Goal: Find specific page/section: Locate a particular part of the current website

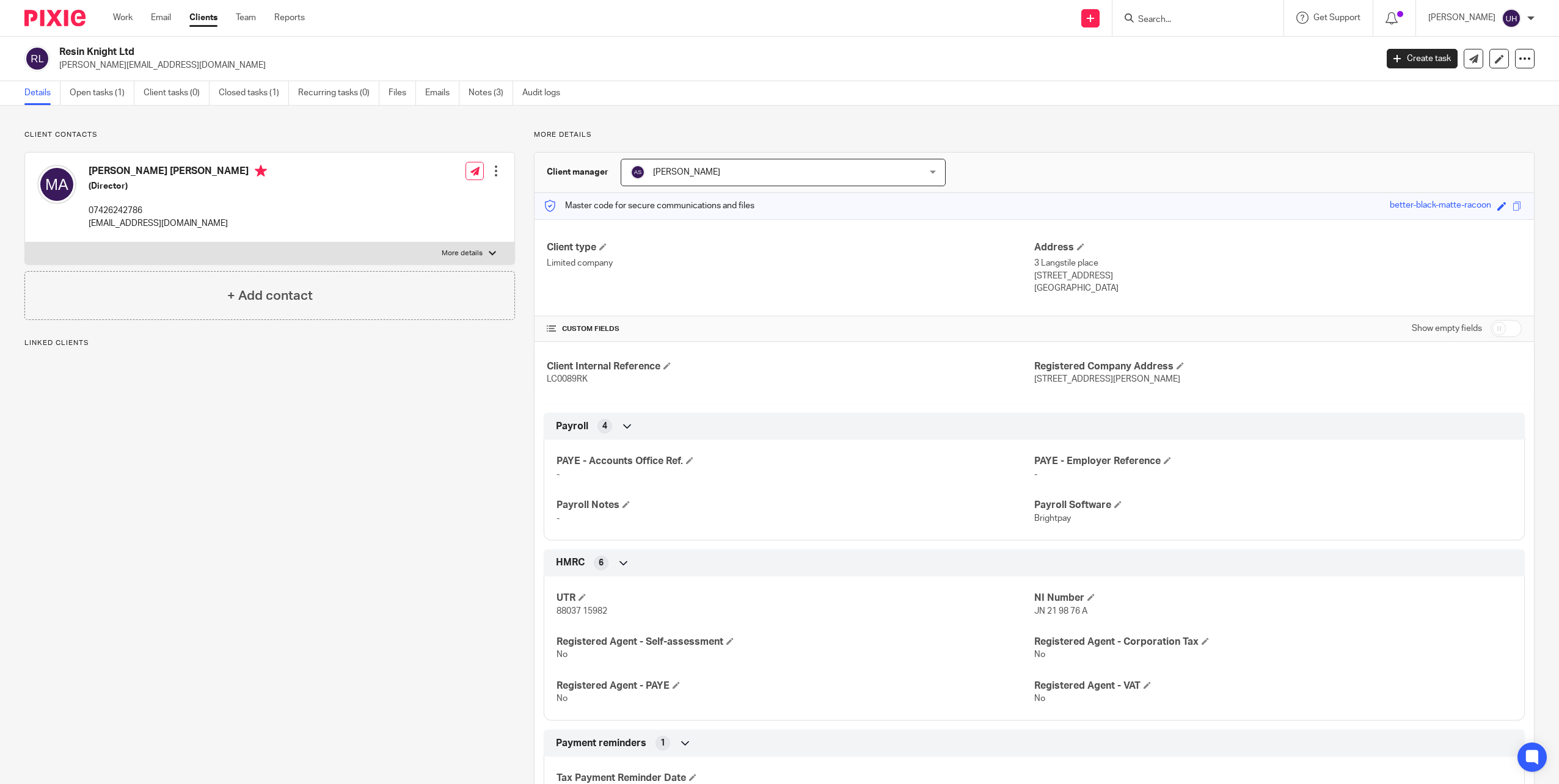
click at [1179, 19] on input "Search" at bounding box center [1192, 20] width 110 height 11
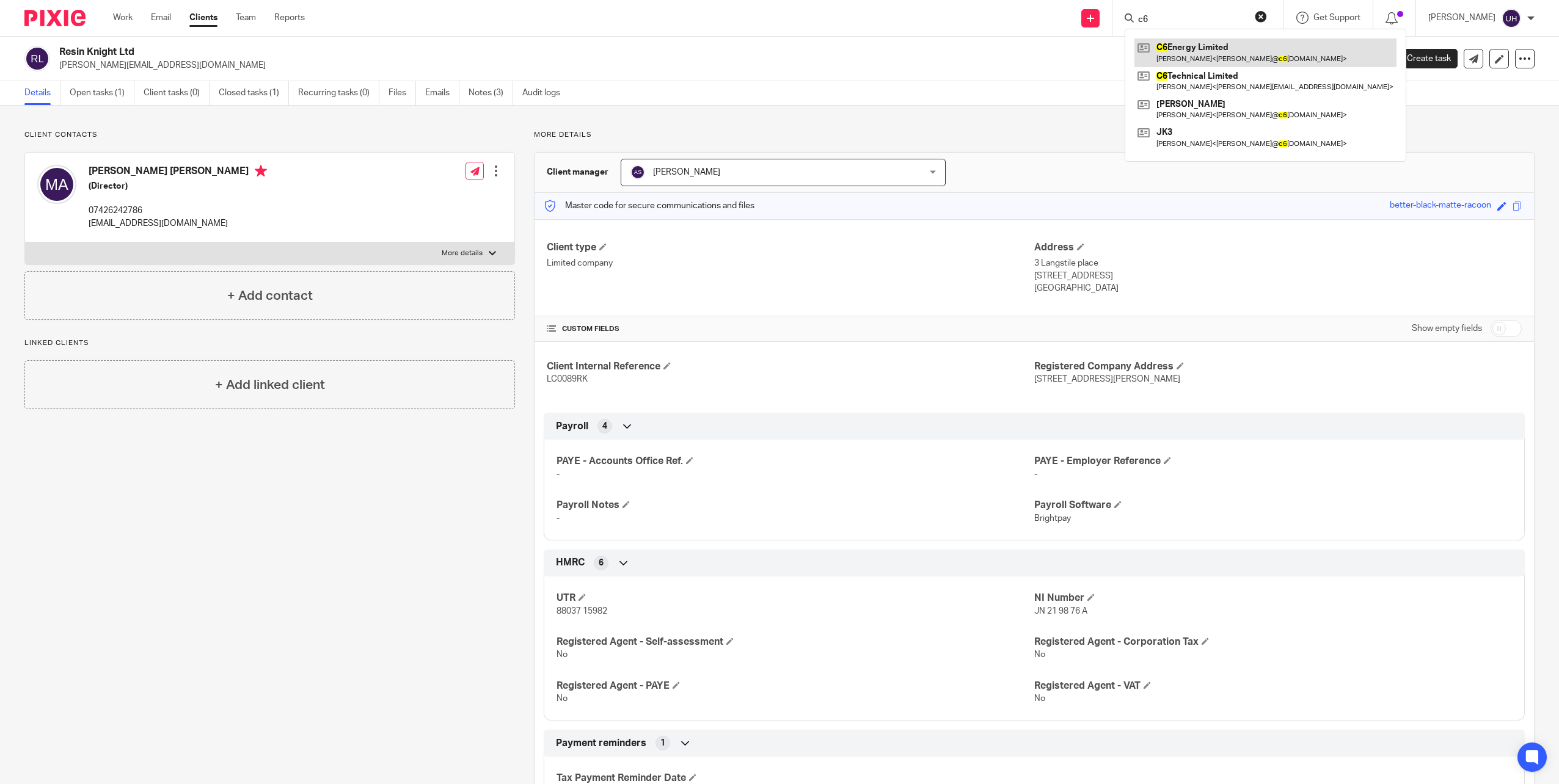
type input "c6"
click at [1187, 56] on link at bounding box center [1265, 52] width 262 height 28
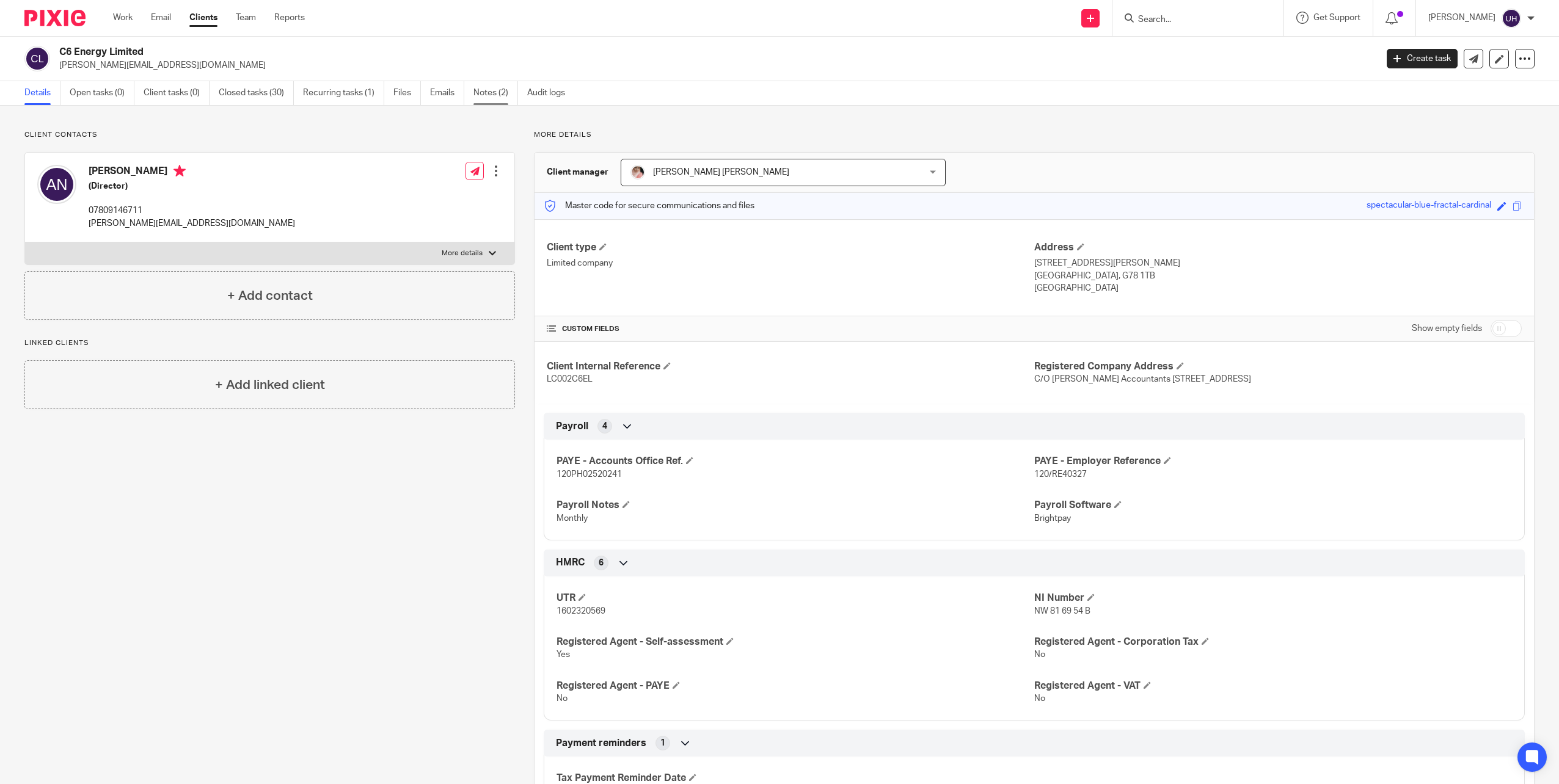
click at [512, 93] on link "Notes (2)" at bounding box center [496, 93] width 45 height 24
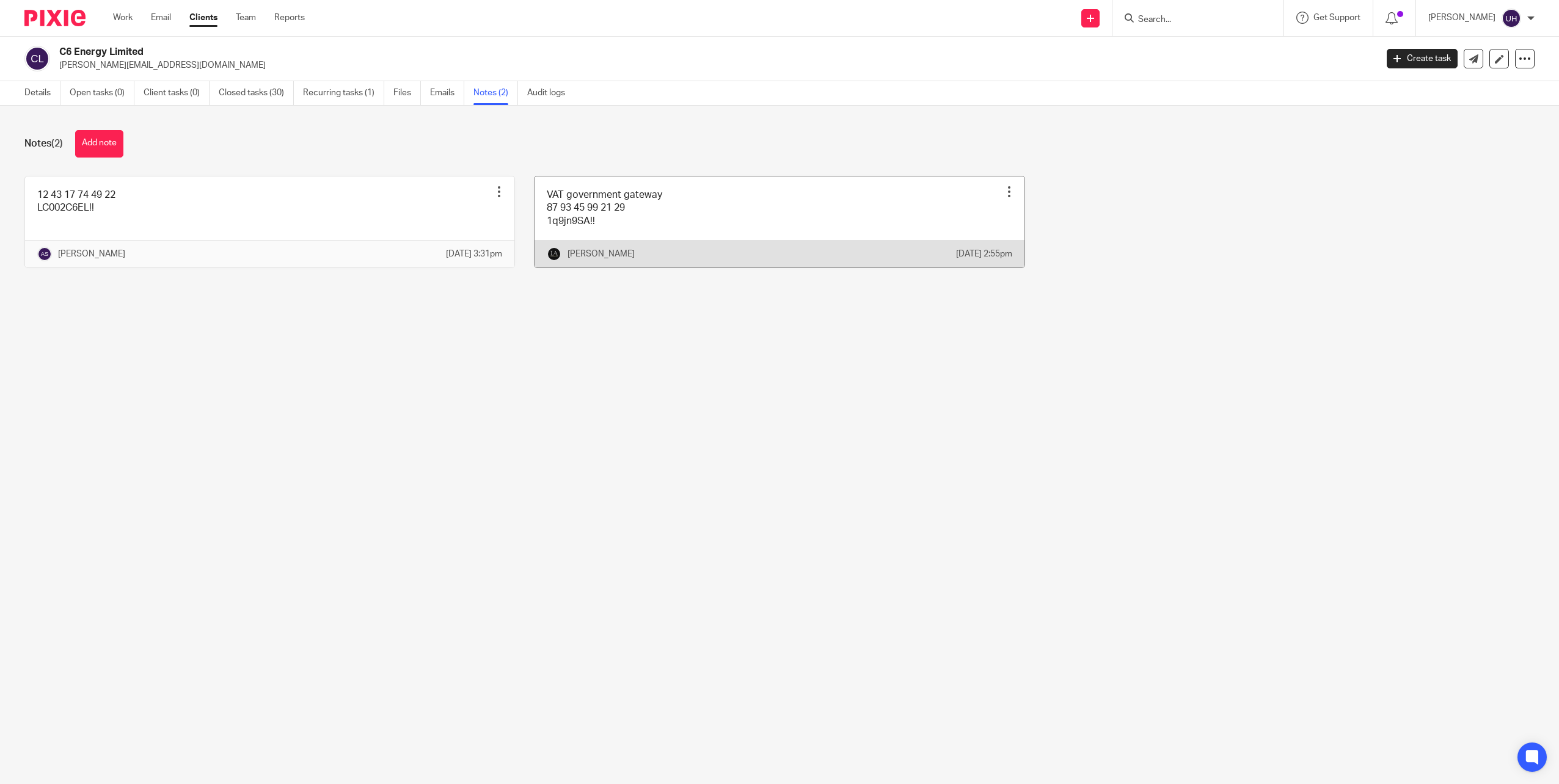
click at [575, 219] on link at bounding box center [779, 222] width 489 height 91
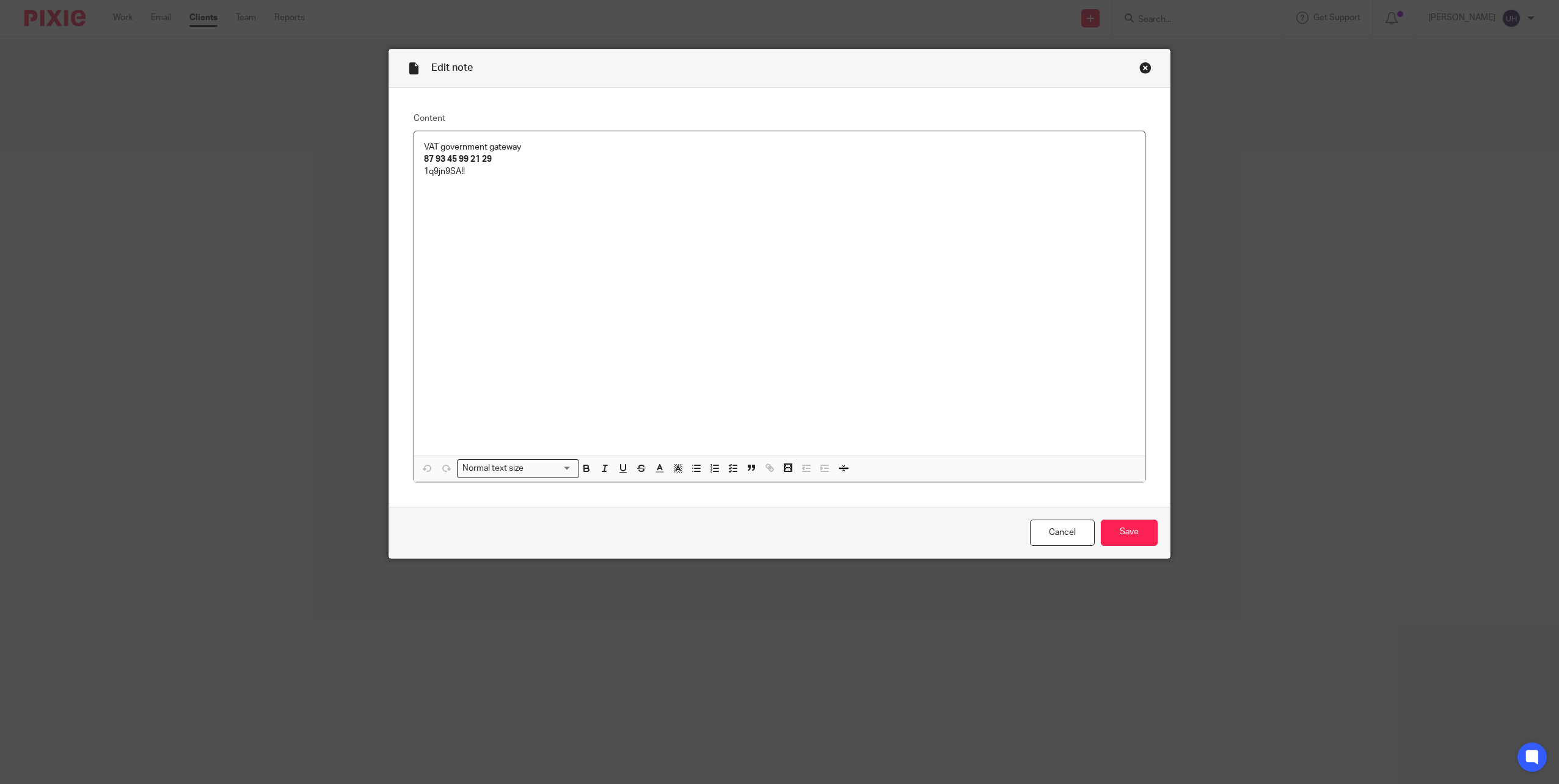
click at [482, 160] on strong "87 93 45 99 21 29" at bounding box center [458, 159] width 68 height 8
copy strong "87 93 45 99 21 29"
click at [446, 171] on p "1q9jn9SA!!" at bounding box center [780, 171] width 712 height 12
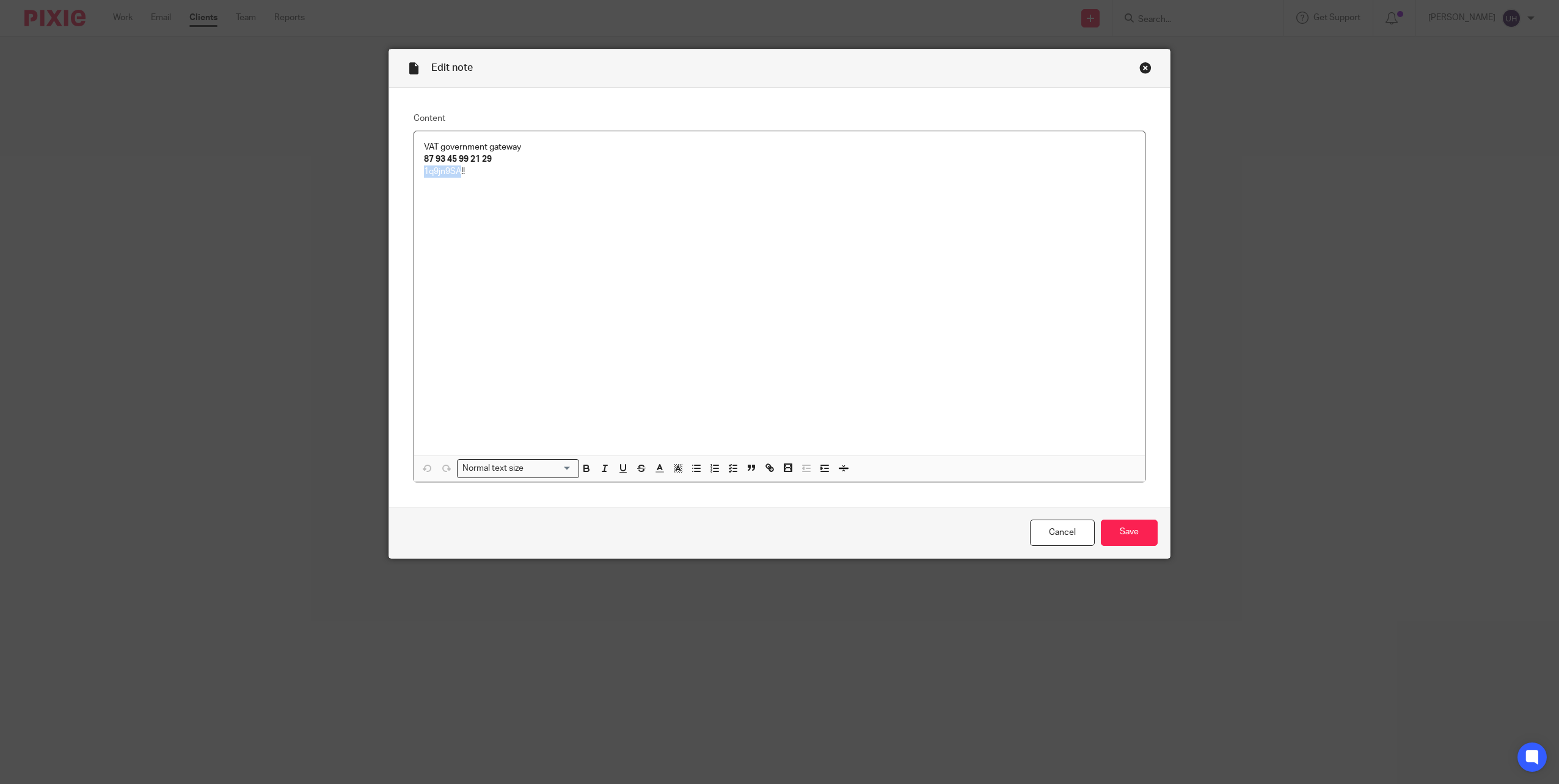
click at [446, 171] on p "1q9jn9SA!!" at bounding box center [780, 171] width 712 height 12
copy p "1q9jn9SA!!"
